Goal: Task Accomplishment & Management: Manage account settings

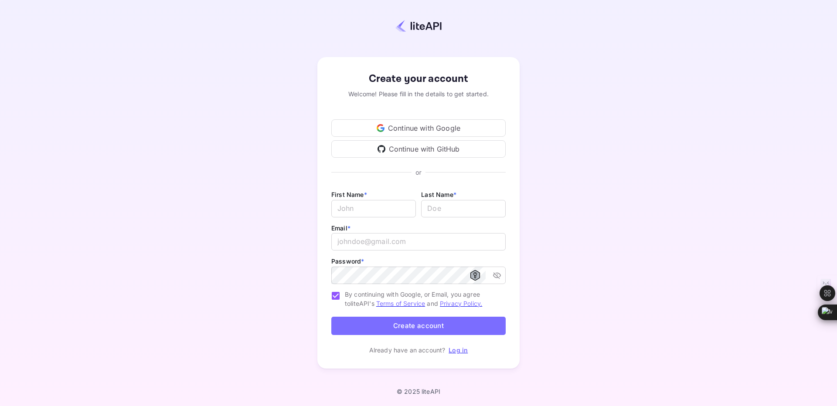
click at [415, 129] on div "Continue with Google" at bounding box center [418, 127] width 174 height 17
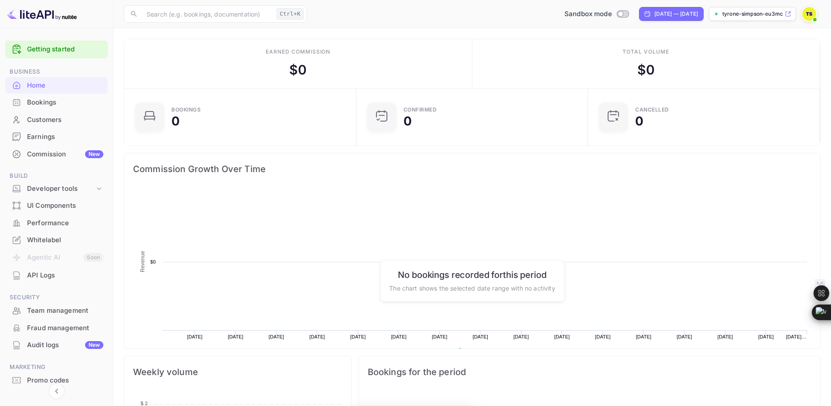
scroll to position [135, 220]
click at [99, 188] on icon at bounding box center [99, 188] width 9 height 9
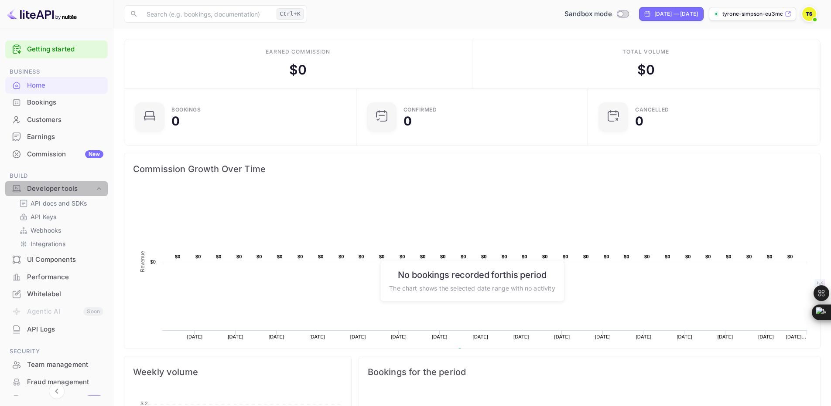
click at [100, 188] on icon at bounding box center [99, 188] width 4 height 3
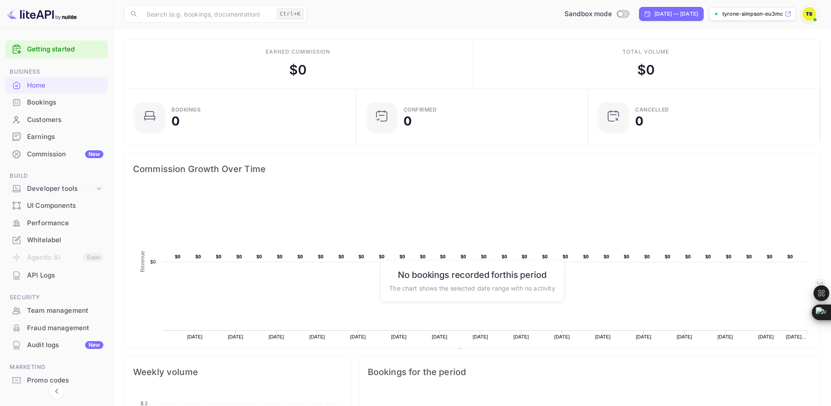
scroll to position [31, 0]
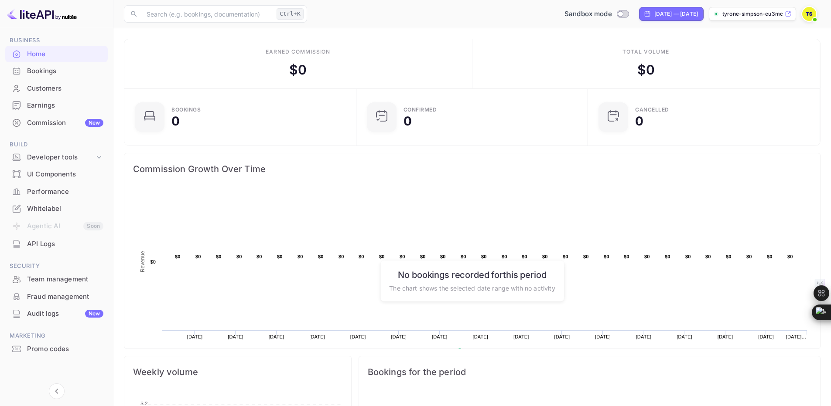
click at [44, 208] on div "Whitelabel" at bounding box center [65, 209] width 76 height 10
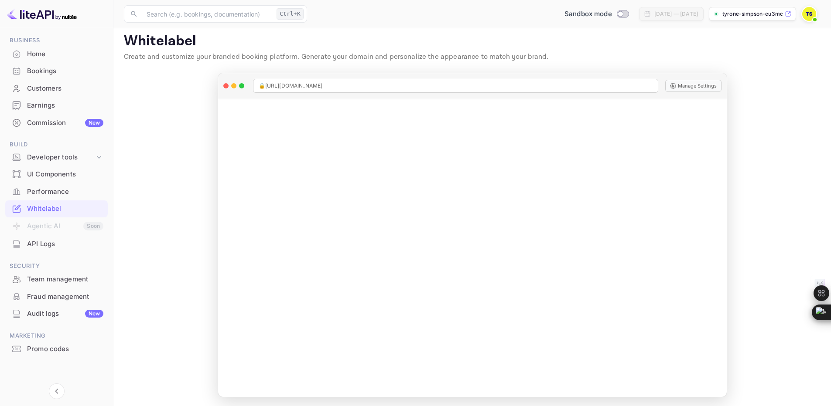
scroll to position [8, 0]
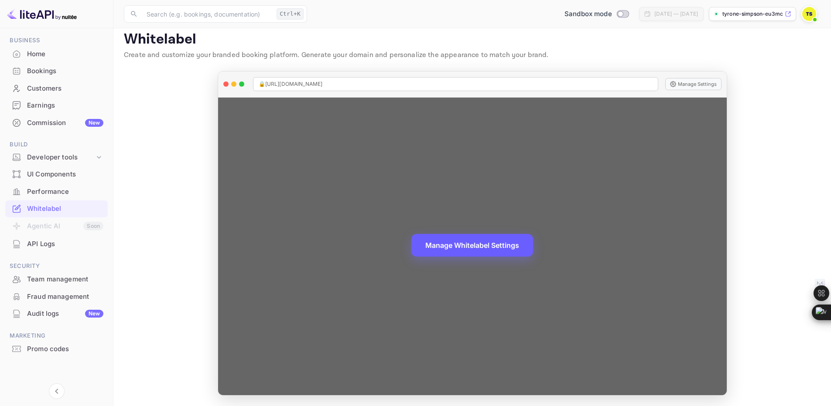
click at [470, 245] on button "Manage Whitelabel Settings" at bounding box center [472, 245] width 122 height 23
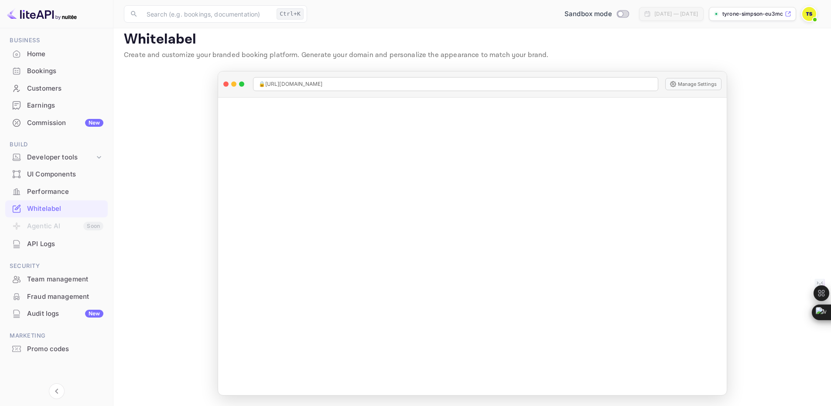
click at [40, 53] on div "Home" at bounding box center [65, 54] width 76 height 10
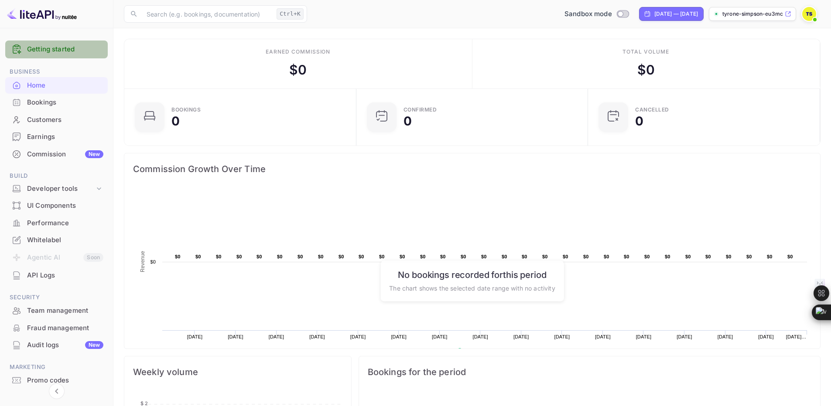
click at [55, 50] on link "Getting started" at bounding box center [65, 49] width 76 height 10
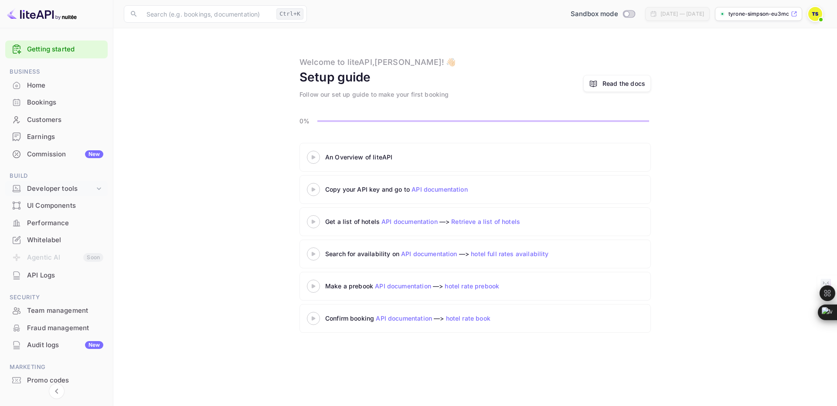
click at [100, 187] on icon at bounding box center [99, 188] width 9 height 9
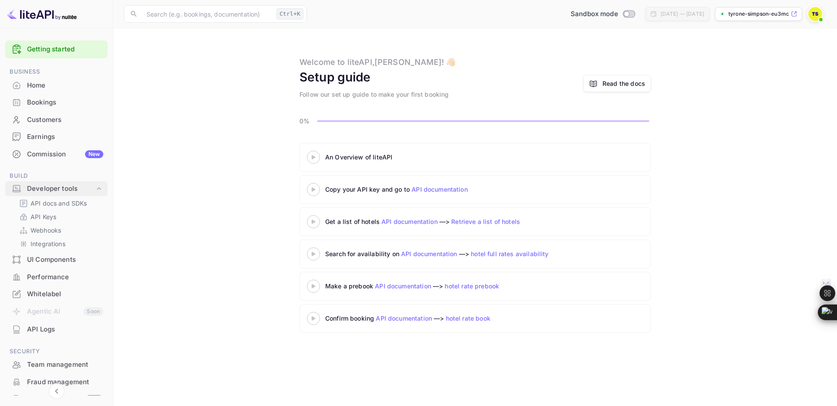
click at [100, 187] on icon at bounding box center [99, 188] width 9 height 9
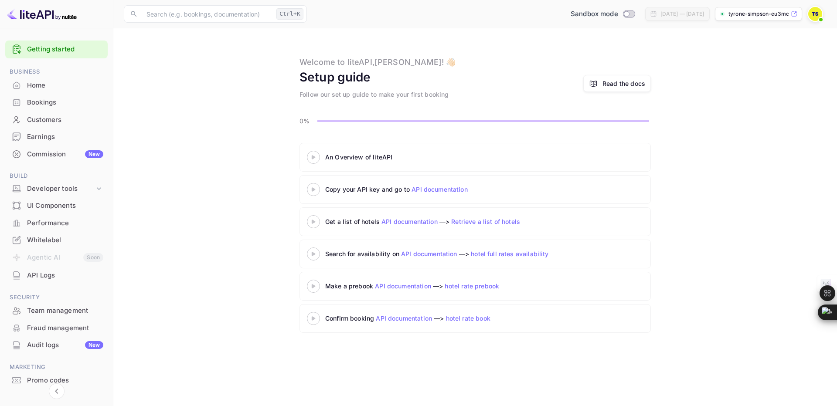
click at [58, 50] on link "Getting started" at bounding box center [65, 49] width 76 height 10
click at [54, 155] on div "Commission New" at bounding box center [65, 155] width 76 height 10
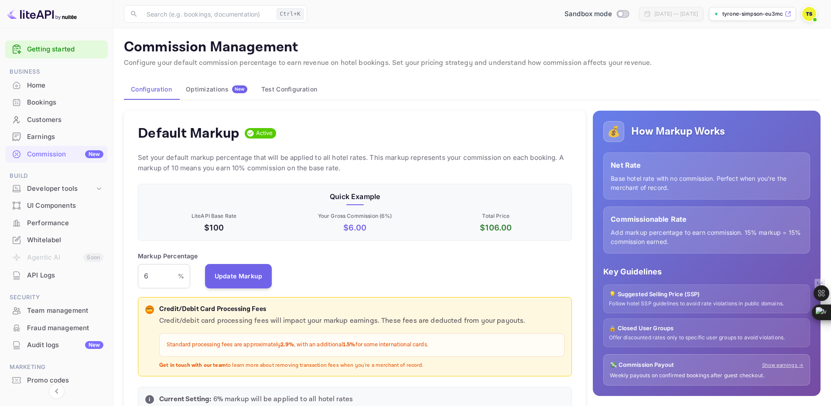
scroll to position [148, 428]
click at [157, 278] on input "6" at bounding box center [158, 276] width 40 height 24
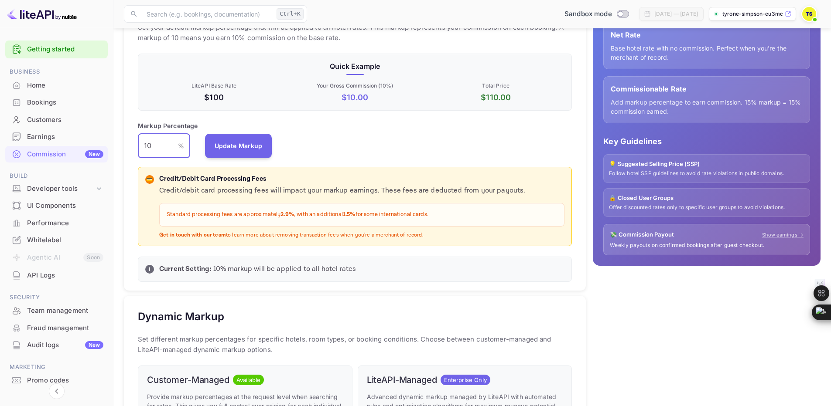
scroll to position [0, 0]
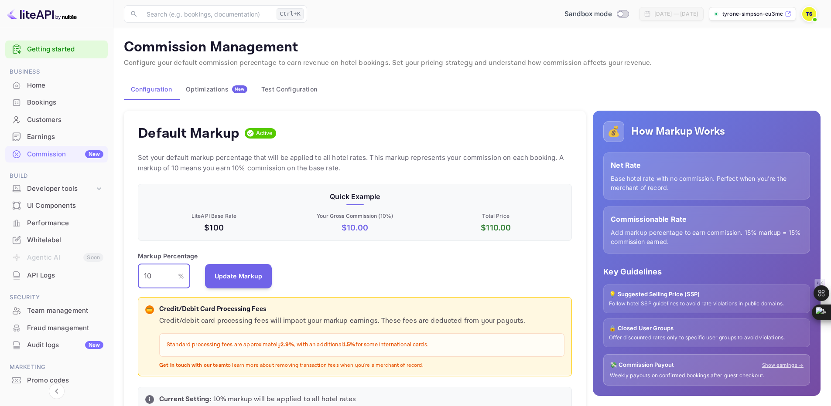
type input "10"
click at [811, 16] on img at bounding box center [809, 14] width 14 height 14
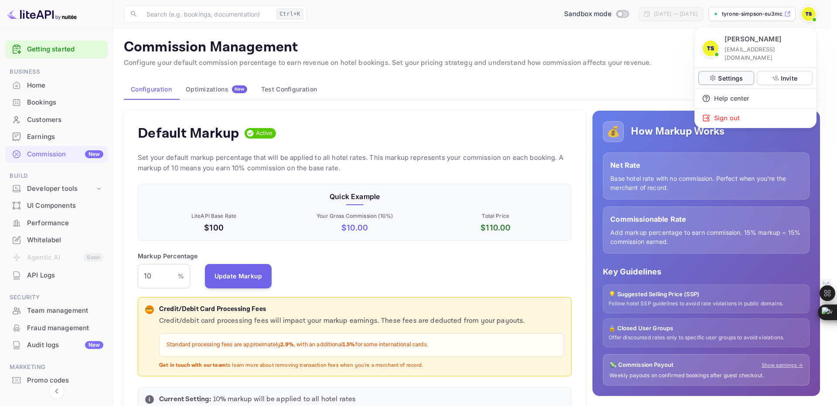
click at [732, 74] on p "Settings" at bounding box center [730, 78] width 25 height 9
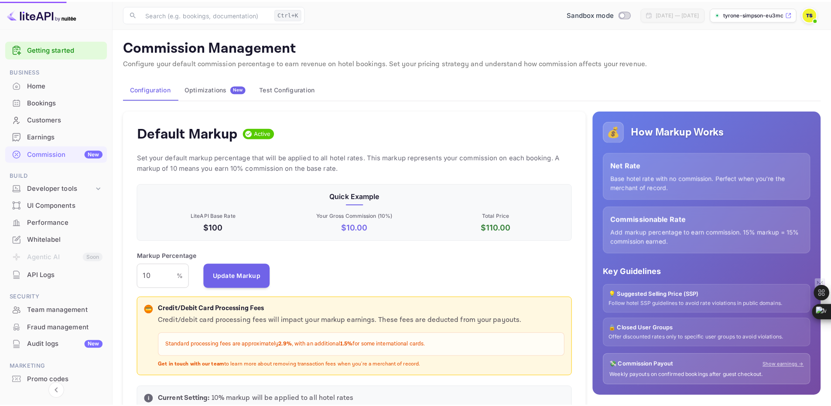
scroll to position [7, 7]
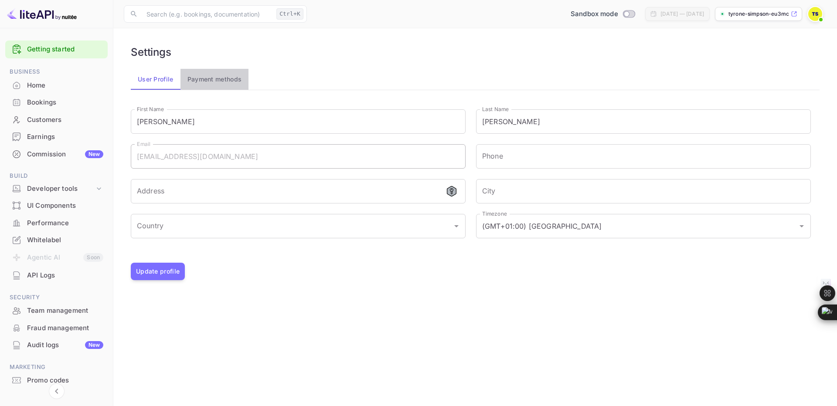
click at [209, 79] on button "Payment methods" at bounding box center [214, 79] width 68 height 21
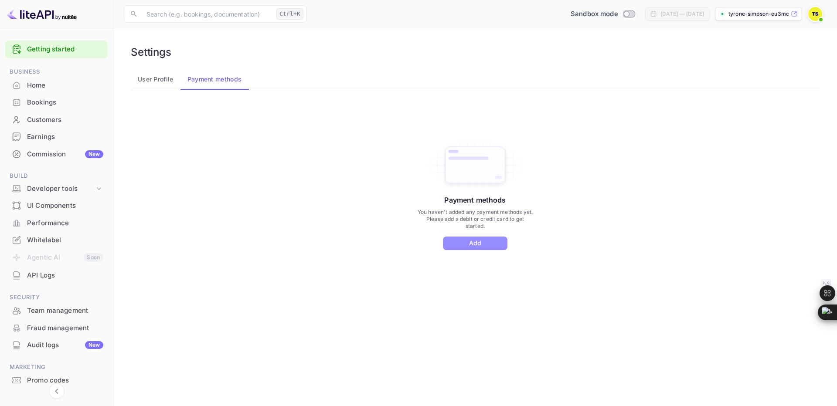
click at [480, 243] on button "Add" at bounding box center [475, 244] width 65 height 14
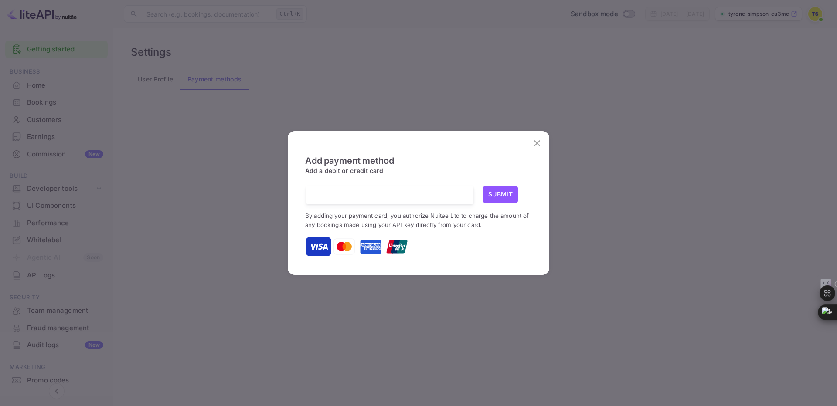
click at [535, 142] on icon "close" at bounding box center [537, 143] width 10 height 10
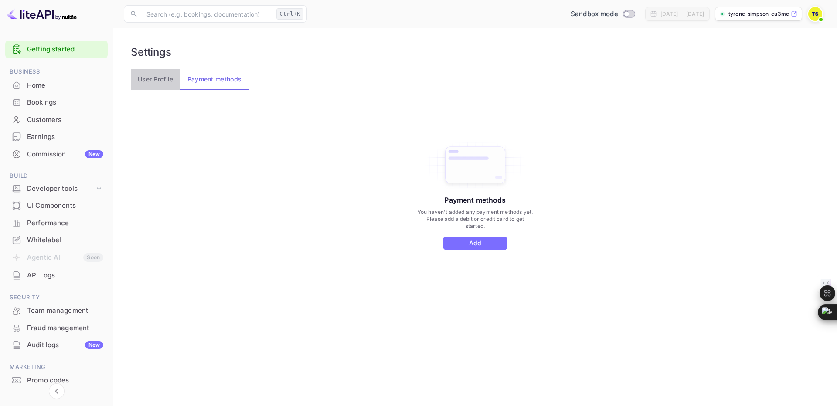
click at [156, 75] on button "User Profile" at bounding box center [156, 79] width 50 height 21
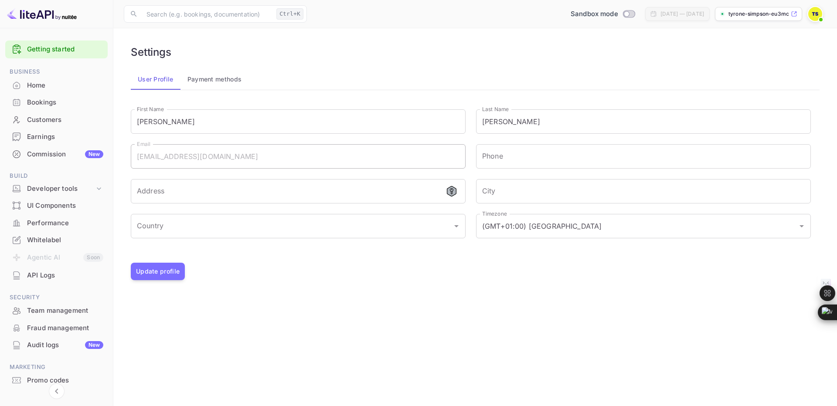
click at [51, 239] on div "Whitelabel" at bounding box center [65, 240] width 76 height 10
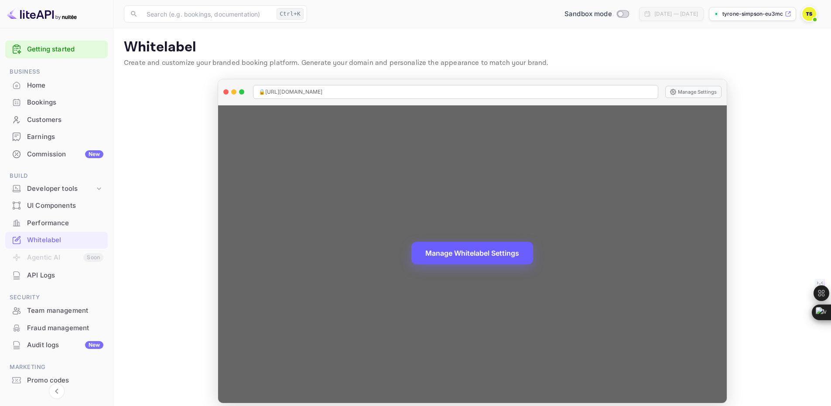
click at [474, 252] on button "Manage Whitelabel Settings" at bounding box center [472, 253] width 122 height 23
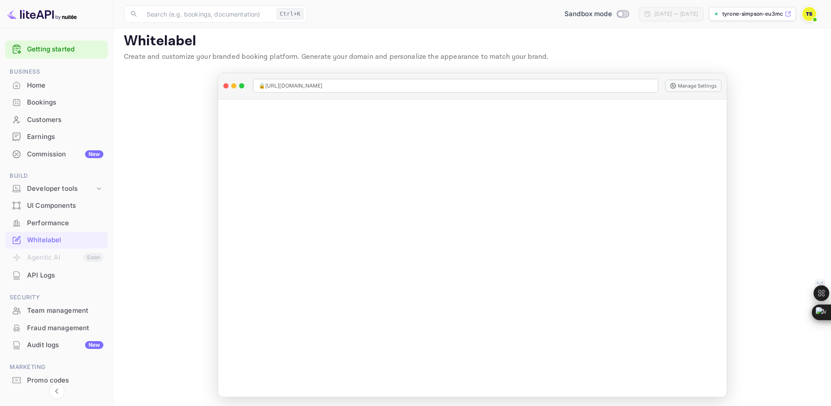
scroll to position [8, 0]
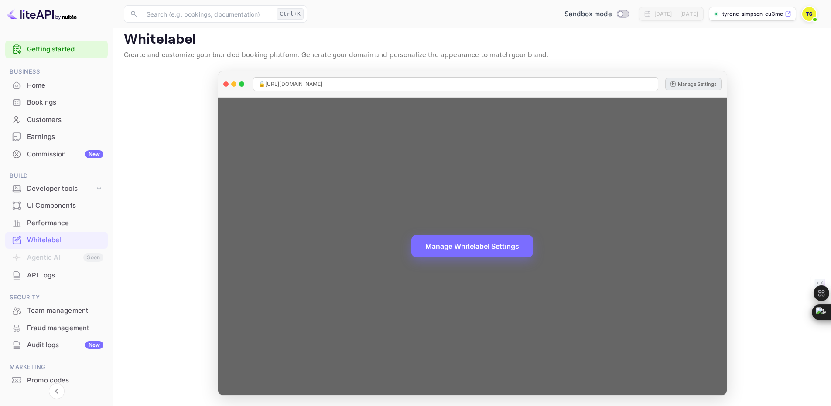
click at [695, 82] on button "Manage Settings" at bounding box center [693, 84] width 56 height 12
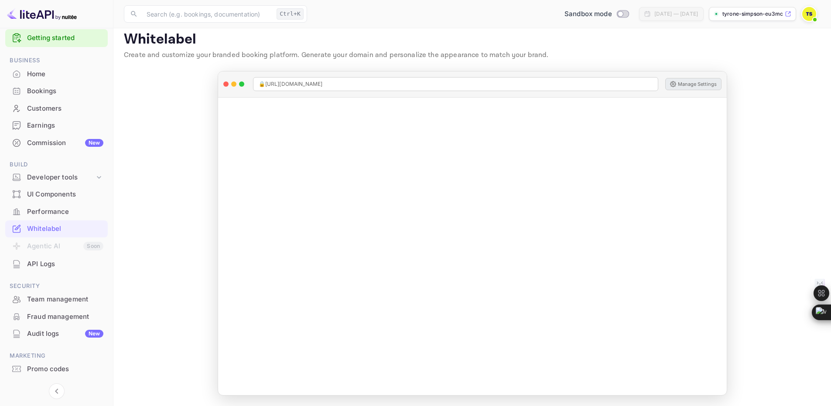
scroll to position [0, 0]
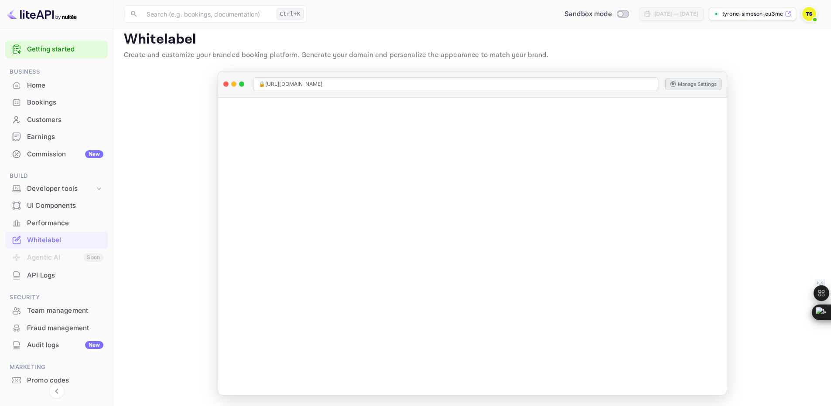
click at [808, 14] on img at bounding box center [809, 14] width 14 height 14
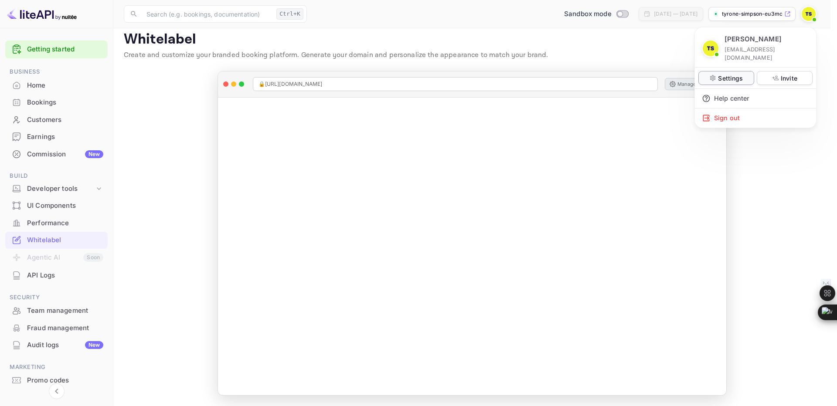
click at [727, 74] on p "Settings" at bounding box center [730, 78] width 25 height 9
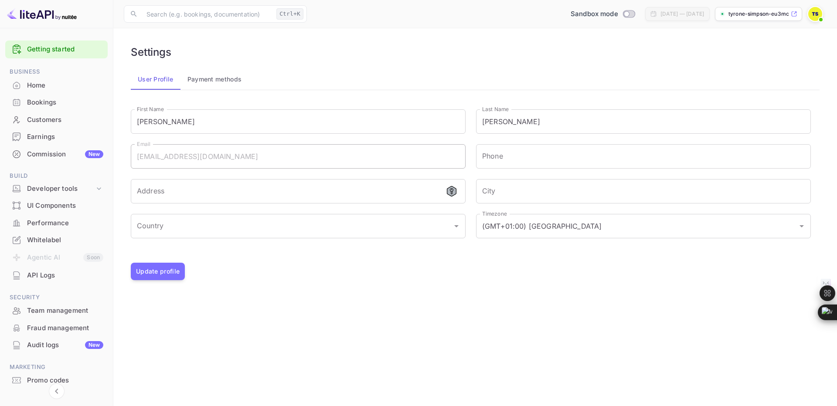
click at [42, 84] on div "Home" at bounding box center [65, 86] width 76 height 10
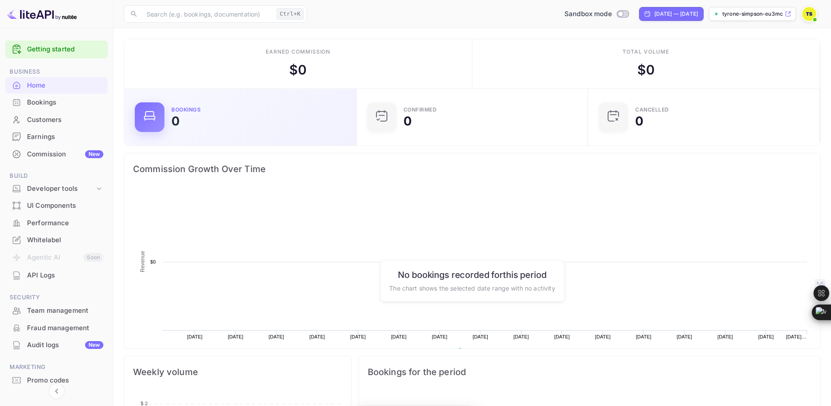
scroll to position [135, 220]
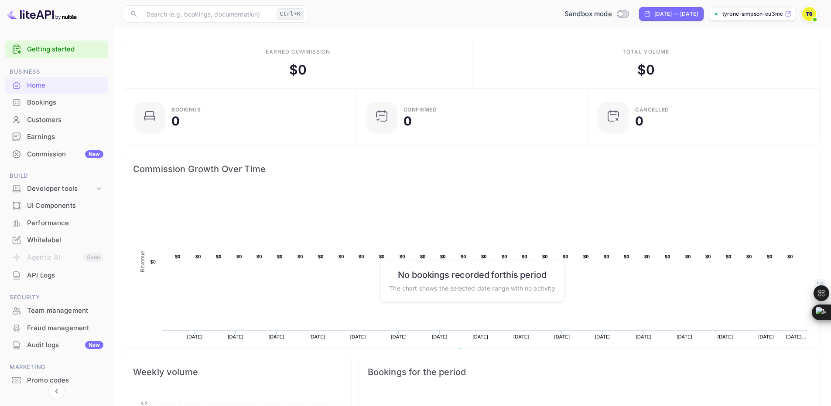
click at [808, 14] on img at bounding box center [809, 14] width 14 height 14
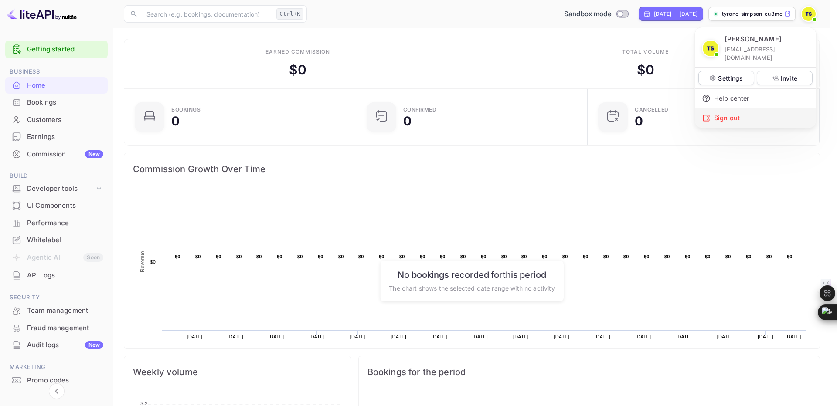
click at [725, 109] on div "Sign out" at bounding box center [755, 118] width 121 height 19
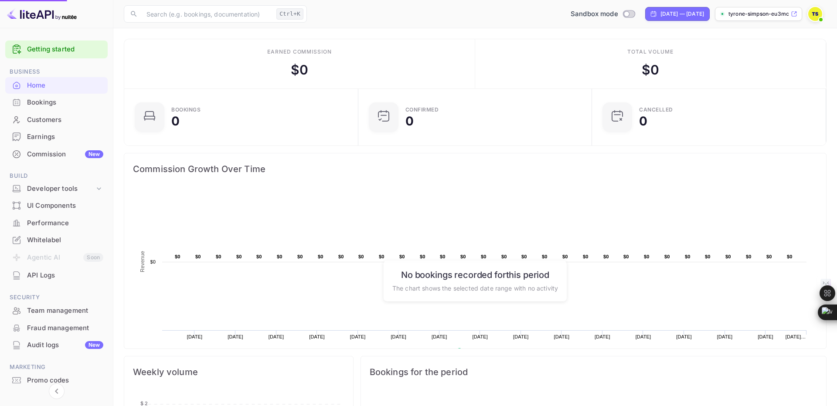
scroll to position [7, 7]
